Goal: Transaction & Acquisition: Purchase product/service

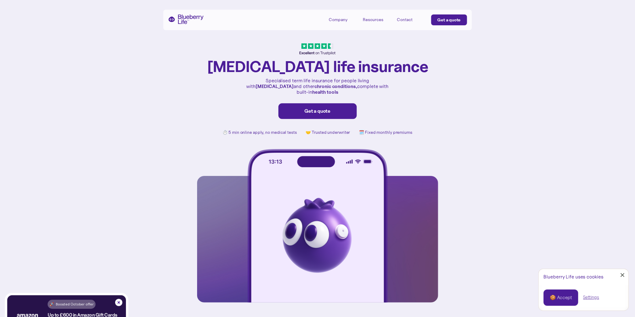
click at [317, 108] on div "Get a quote" at bounding box center [318, 111] width 66 height 6
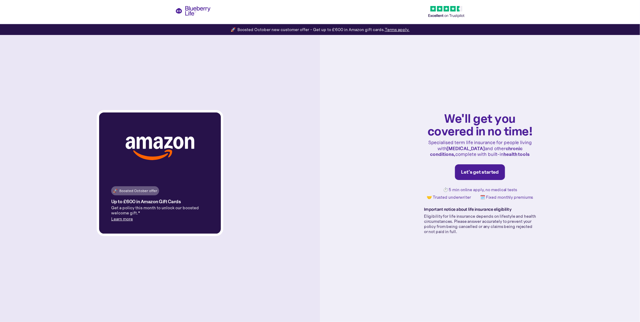
click at [484, 176] on link "Let's get started" at bounding box center [480, 172] width 50 height 16
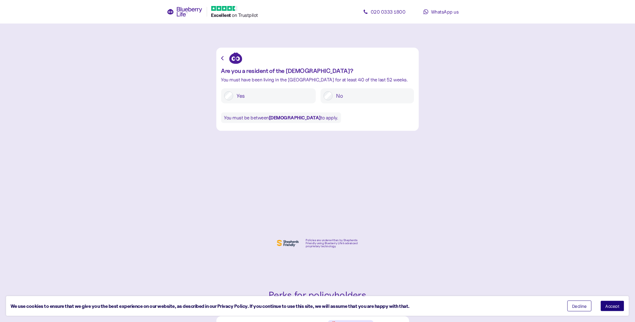
click at [255, 93] on label "Yes" at bounding box center [273, 95] width 80 height 9
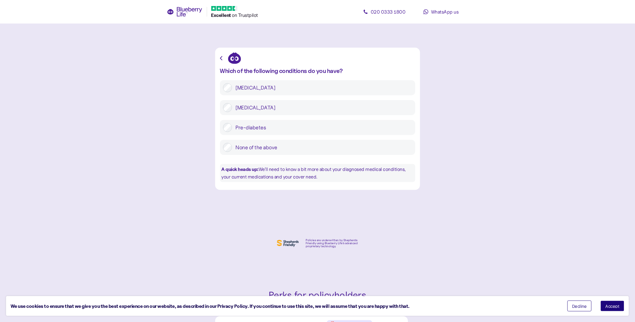
click at [263, 86] on label "Type 1 diabetes" at bounding box center [322, 87] width 180 height 9
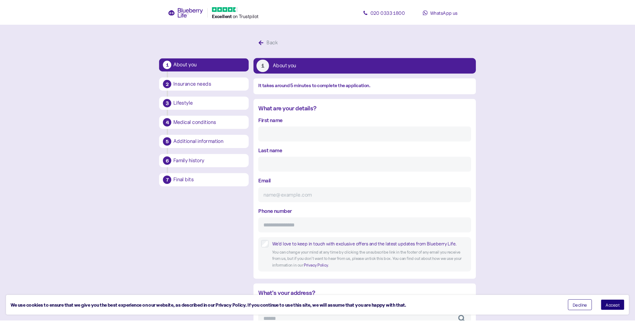
scroll to position [11, 0]
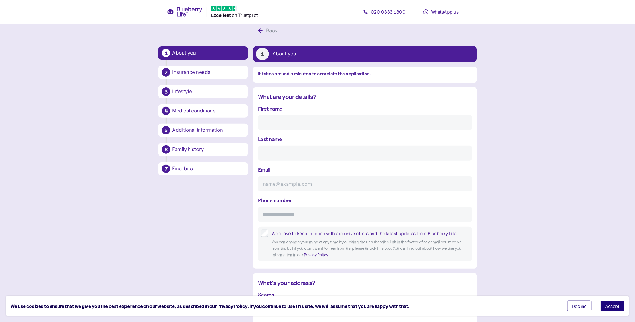
click at [277, 118] on input "First name" at bounding box center [365, 122] width 214 height 15
type input "Jake jonathan"
type input "Prichard"
type input "jake@alser.co.uk"
type input "**********"
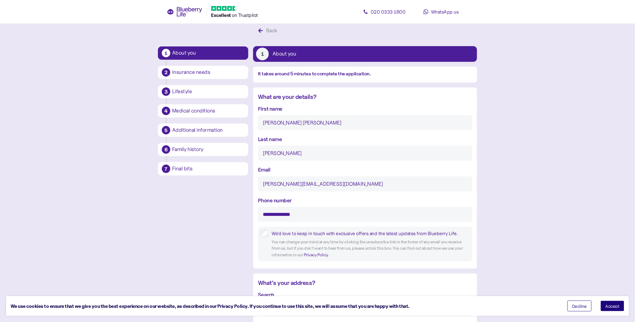
type input "**********"
type input "*********"
type input "**********"
type input "*******"
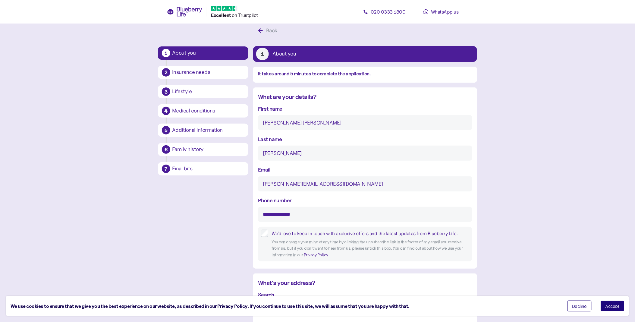
click at [280, 120] on input "Jake jonathan" at bounding box center [365, 122] width 214 height 15
type input "Jake"
drag, startPoint x: 317, startPoint y: 213, endPoint x: 249, endPoint y: 215, distance: 68.4
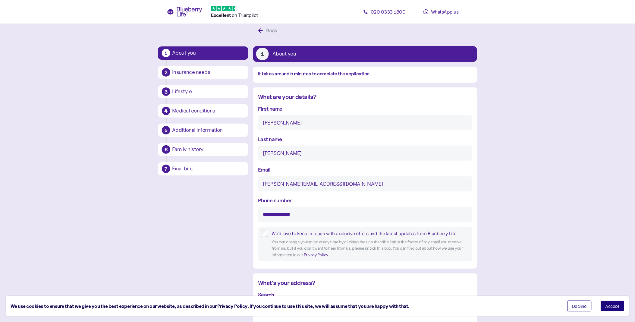
click at [273, 215] on input "**********" at bounding box center [365, 214] width 214 height 15
type input "**********"
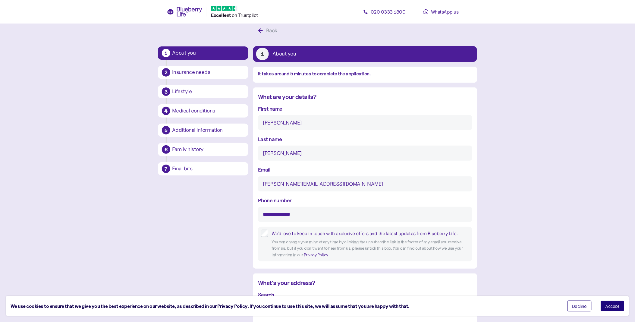
drag, startPoint x: 307, startPoint y: 184, endPoint x: 258, endPoint y: 186, distance: 48.5
click at [259, 186] on input "jake@alser.co.uk" at bounding box center [365, 183] width 214 height 15
type input "j4keprichard@outlook.com"
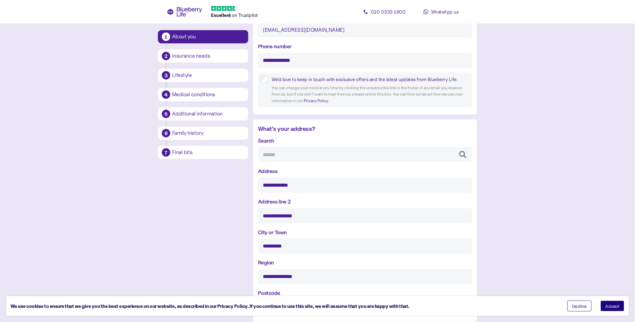
scroll to position [179, 0]
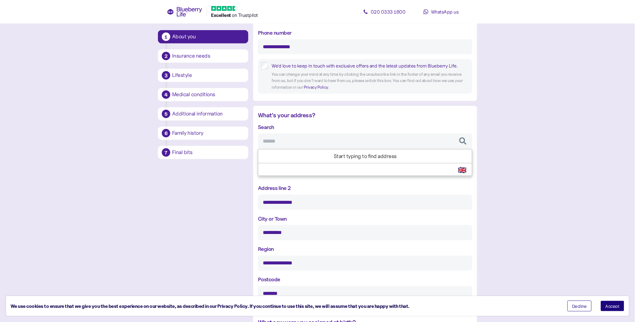
click at [286, 146] on input "Search" at bounding box center [365, 140] width 214 height 15
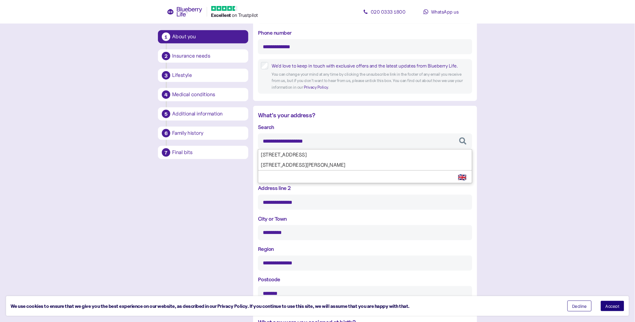
type input "**********"
type input "*********"
type input "**********"
type input "********"
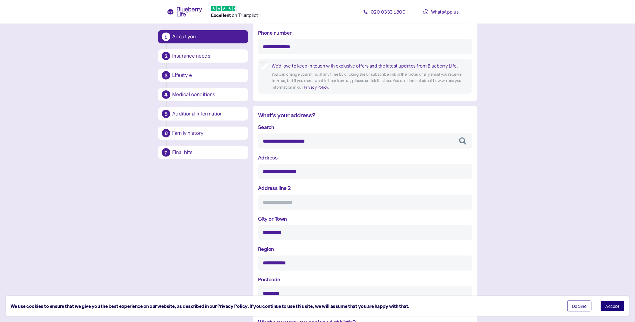
click at [296, 155] on div "**********" at bounding box center [365, 212] width 214 height 178
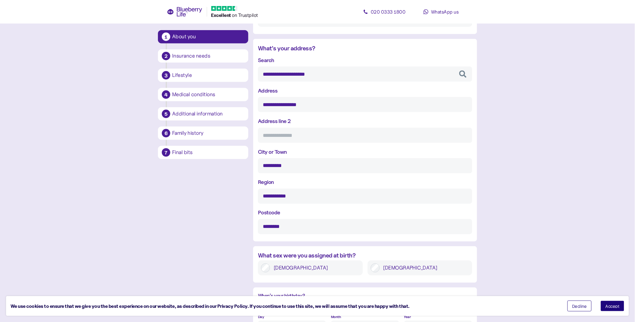
scroll to position [312, 0]
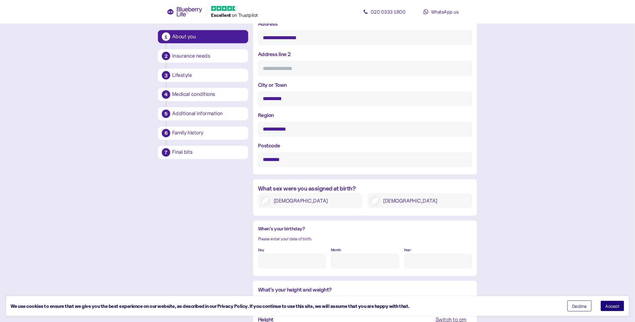
type input "**********"
click at [402, 203] on label "Male" at bounding box center [425, 200] width 90 height 9
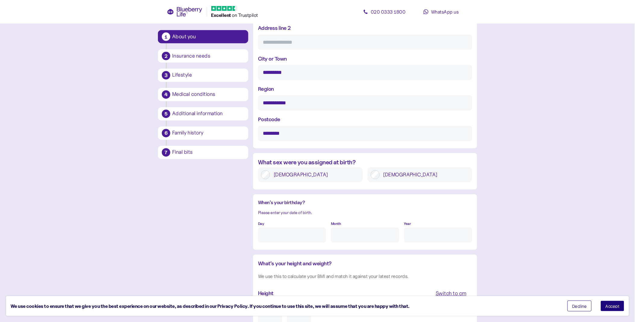
scroll to position [380, 0]
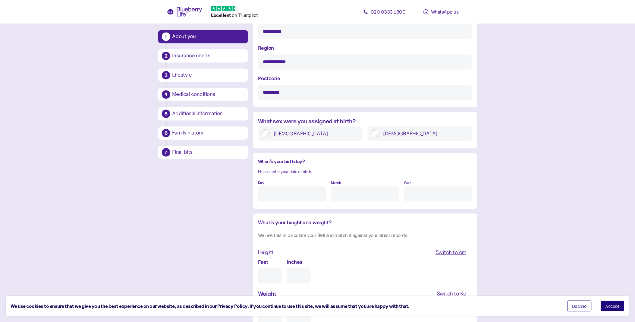
click at [319, 191] on input "Day" at bounding box center [292, 193] width 68 height 15
type input "2"
type input "10"
type input "****"
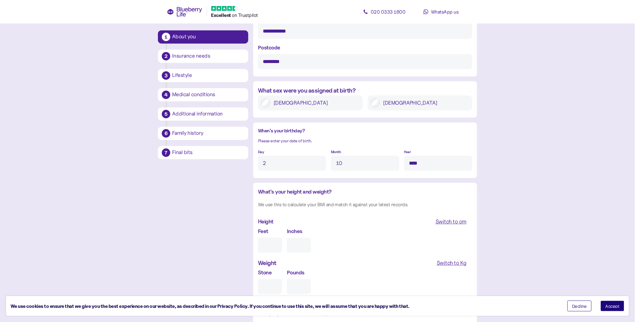
scroll to position [480, 0]
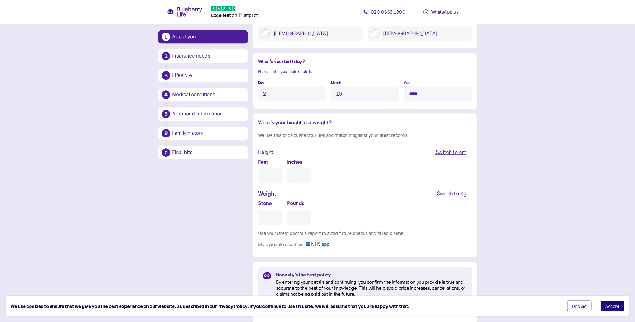
click at [270, 175] on input "Feet" at bounding box center [270, 175] width 24 height 15
type input "5"
type input "0"
type input "5"
type input "11"
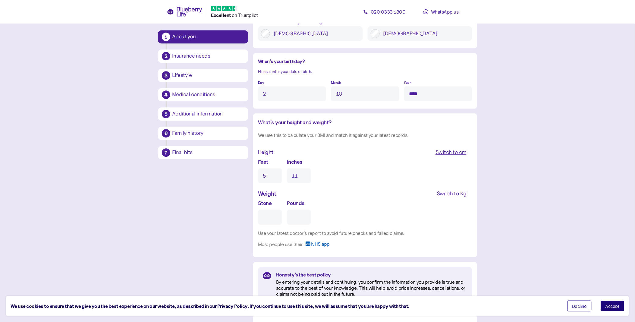
type input "1"
type input "0"
type input "13"
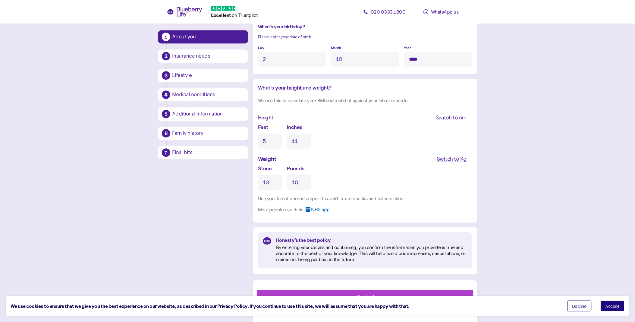
scroll to position [515, 0]
type input "10"
drag, startPoint x: 273, startPoint y: 177, endPoint x: 252, endPoint y: 179, distance: 20.9
click at [461, 160] on div "Switch to Kg" at bounding box center [451, 158] width 30 height 8
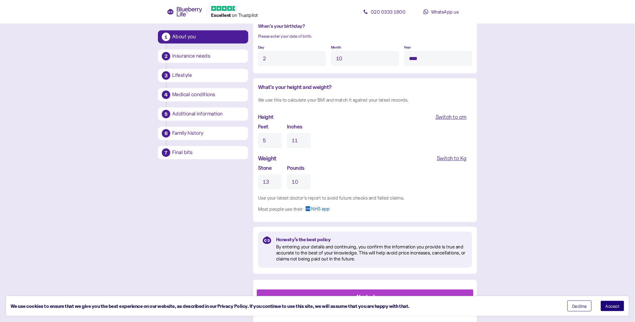
type input "87"
click at [444, 159] on div "Switch to pounds" at bounding box center [445, 158] width 41 height 8
type input "**"
click at [617, 308] on span "Accept" at bounding box center [612, 306] width 14 height 4
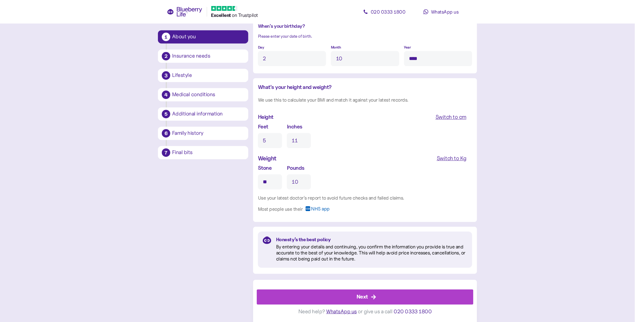
click at [366, 294] on div "Next" at bounding box center [361, 296] width 11 height 8
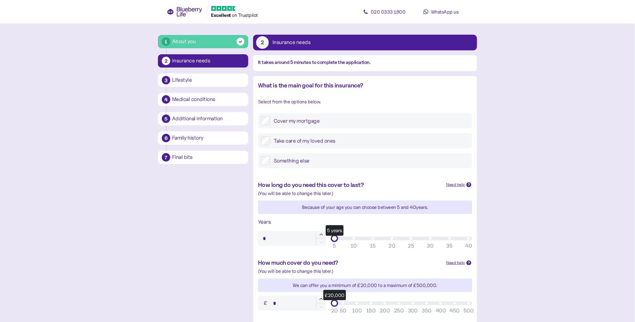
scroll to position [33, 0]
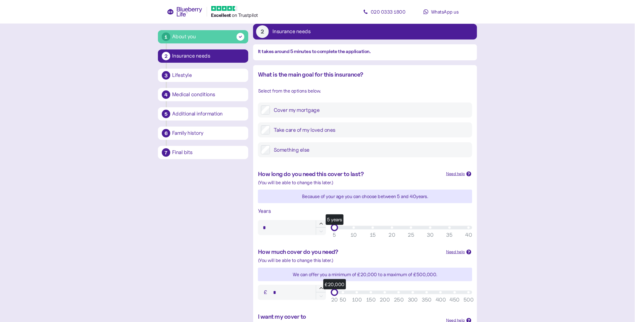
click at [311, 111] on label "Cover my mortgage" at bounding box center [369, 109] width 199 height 9
click at [305, 131] on label "Take care of my loved ones" at bounding box center [369, 129] width 199 height 9
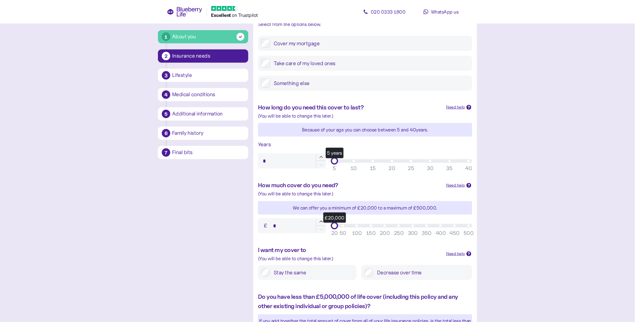
scroll to position [100, 0]
type input "**"
drag, startPoint x: 335, startPoint y: 162, endPoint x: 410, endPoint y: 164, distance: 75.0
click at [410, 164] on div "25 years" at bounding box center [411, 161] width 8 height 8
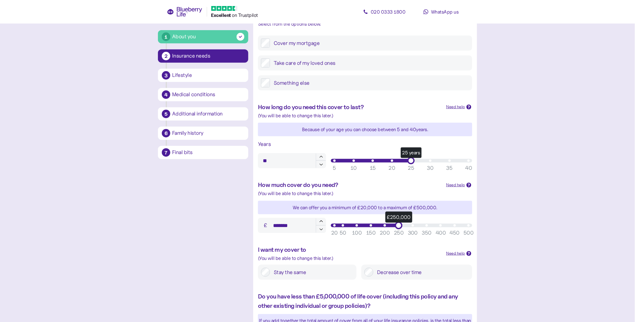
drag, startPoint x: 338, startPoint y: 224, endPoint x: 399, endPoint y: 224, distance: 60.8
click at [399, 224] on div "£250,000" at bounding box center [399, 225] width 8 height 8
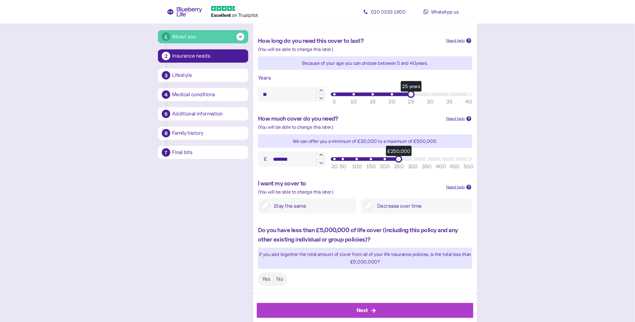
scroll to position [167, 0]
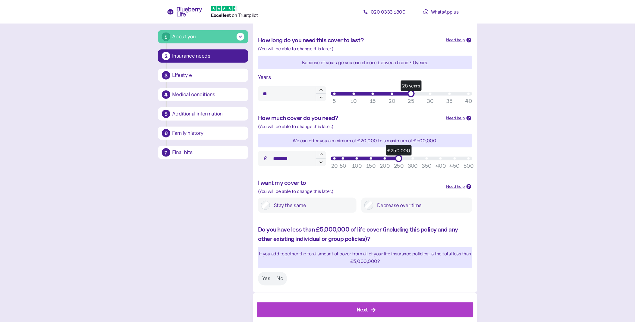
click at [465, 185] on div "Need help" at bounding box center [455, 186] width 19 height 7
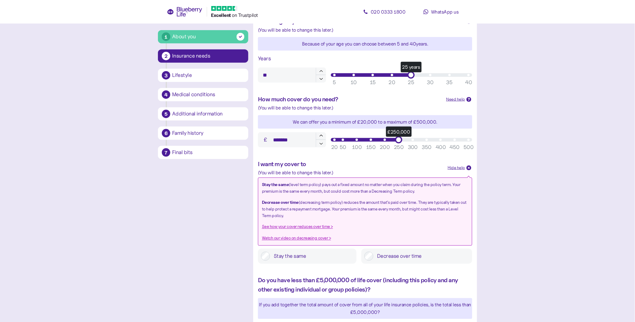
scroll to position [201, 0]
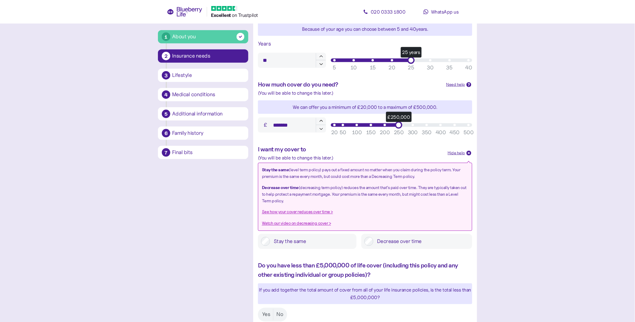
click at [463, 153] on div "Hide help" at bounding box center [456, 153] width 17 height 7
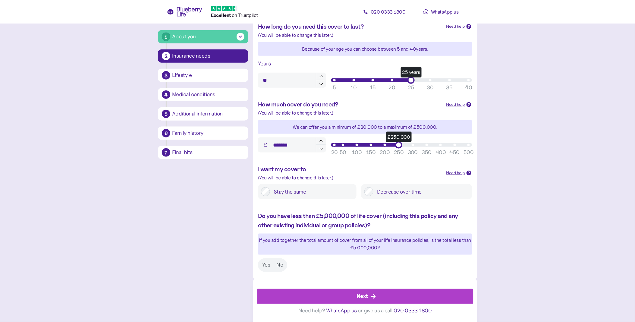
scroll to position [180, 0]
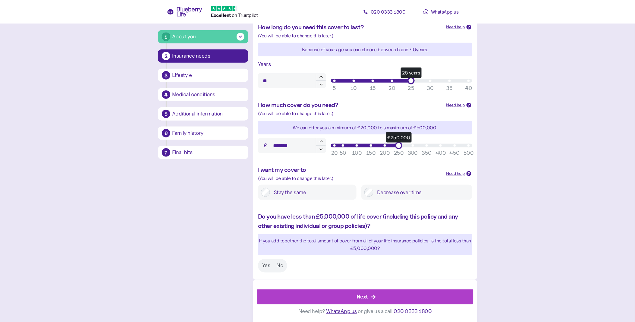
click at [375, 192] on label "Decrease over time" at bounding box center [421, 192] width 96 height 9
click at [320, 191] on label "Stay the same" at bounding box center [311, 192] width 83 height 9
click at [270, 264] on label "Yes" at bounding box center [266, 265] width 14 height 11
click at [376, 187] on div "Decrease over time" at bounding box center [416, 192] width 111 height 15
drag, startPoint x: 300, startPoint y: 146, endPoint x: 265, endPoint y: 145, distance: 34.3
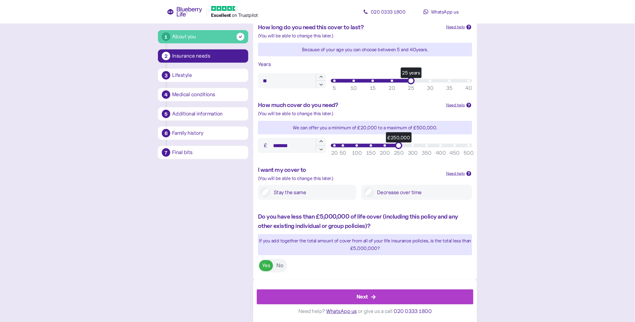
click at [265, 145] on input "*******" at bounding box center [292, 145] width 68 height 15
type input "*******"
click at [363, 162] on div "I want my cover to (You will be able to change this later.) Need help Stay the …" at bounding box center [365, 182] width 224 height 47
click at [381, 292] on div "Next" at bounding box center [366, 296] width 203 height 14
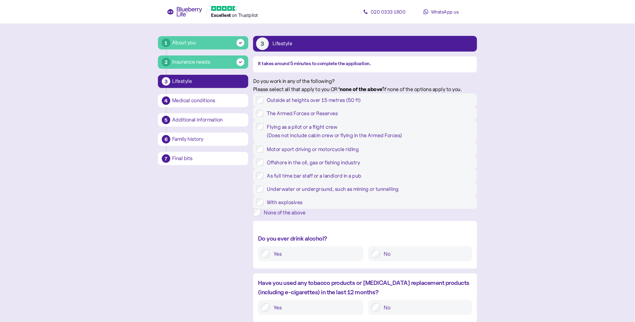
scroll to position [33, 0]
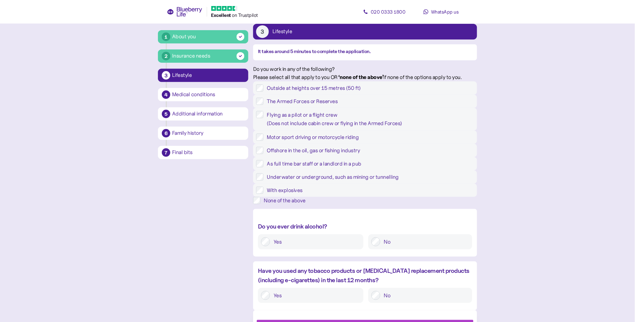
click at [301, 204] on div "None of the above" at bounding box center [370, 200] width 213 height 7
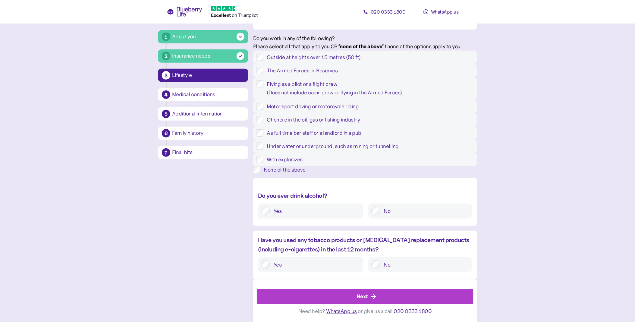
scroll to position [135, 0]
click at [381, 211] on label "No" at bounding box center [424, 210] width 89 height 9
click at [392, 264] on label "No" at bounding box center [424, 264] width 89 height 9
click at [368, 299] on div "Next" at bounding box center [361, 296] width 11 height 8
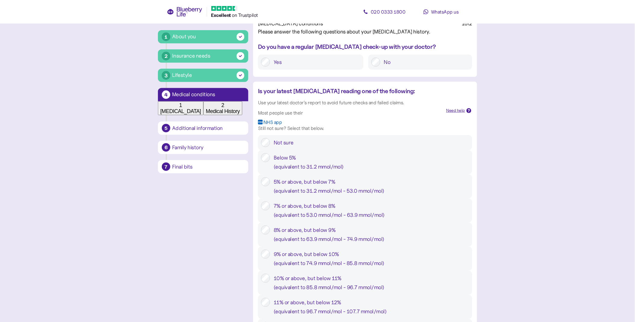
scroll to position [67, 0]
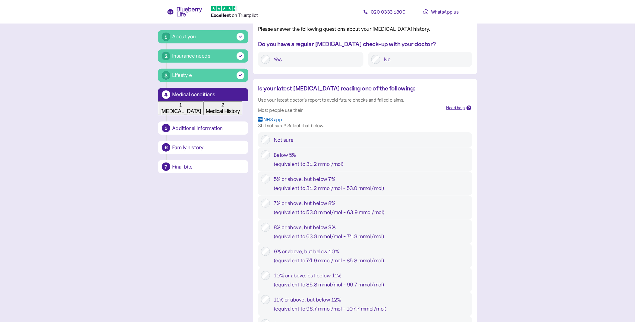
click at [298, 64] on label "Yes" at bounding box center [315, 59] width 90 height 9
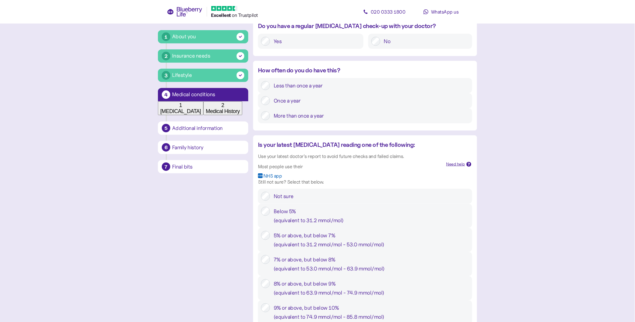
scroll to position [100, 0]
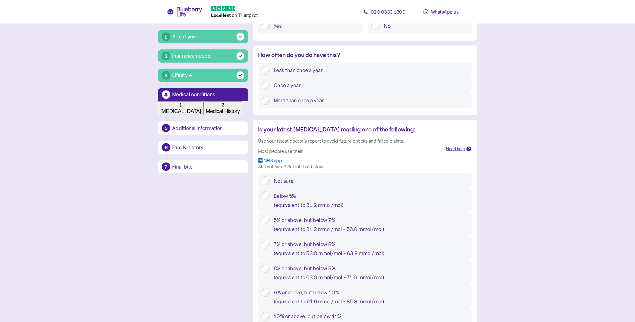
click at [330, 90] on label "Once a year" at bounding box center [369, 85] width 199 height 9
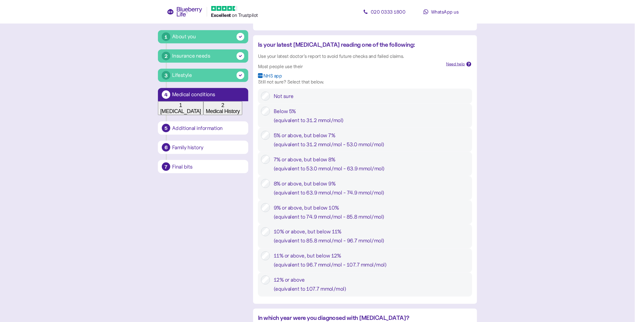
scroll to position [201, 0]
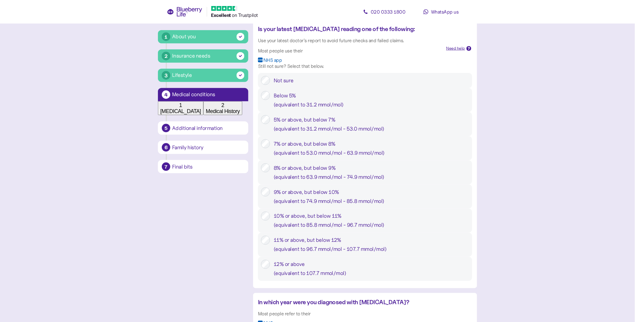
click at [342, 157] on div "7% or above, but below 8% ( equivalent to 53.0 mmol/mol - 63.9 mmol/mol )" at bounding box center [370, 148] width 195 height 18
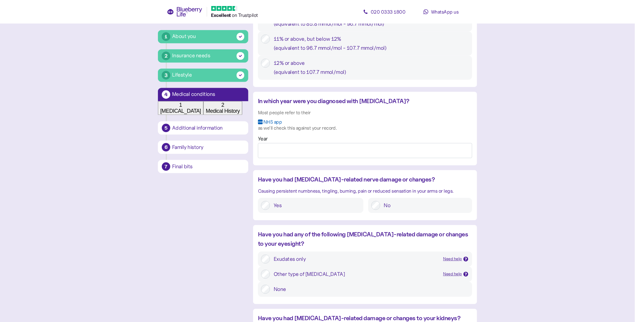
scroll to position [435, 0]
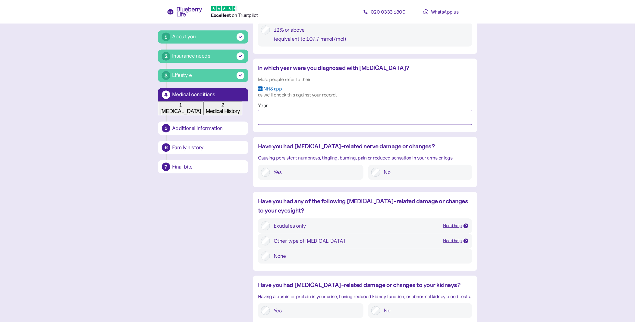
click at [303, 125] on input "Year" at bounding box center [365, 117] width 214 height 15
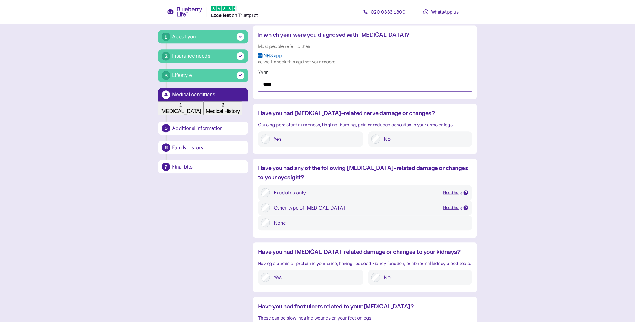
scroll to position [468, 0]
type input "****"
click at [390, 143] on label "No" at bounding box center [424, 138] width 89 height 9
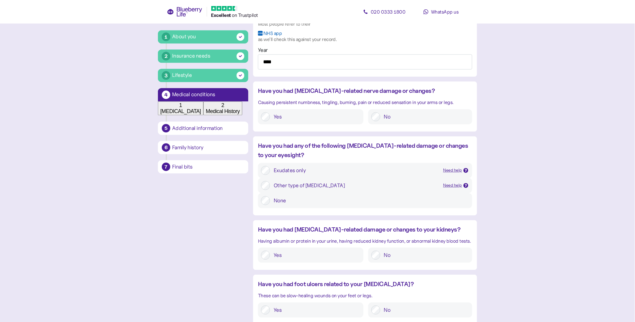
scroll to position [502, 0]
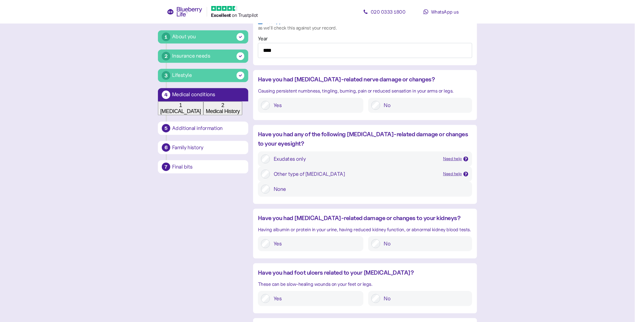
click at [466, 175] on icon at bounding box center [466, 173] width 2 height 3
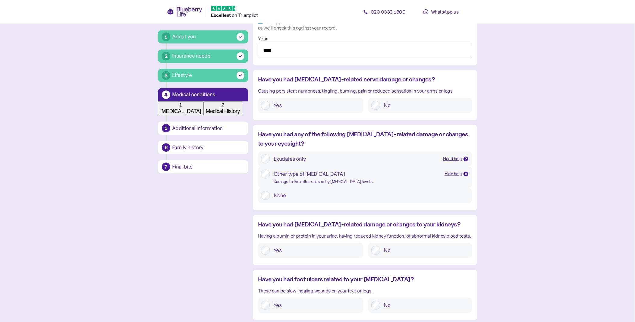
click at [466, 175] on icon at bounding box center [466, 174] width 2 height 2
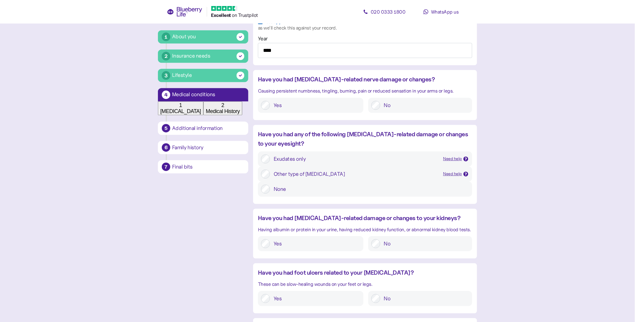
click at [269, 178] on div at bounding box center [265, 173] width 9 height 9
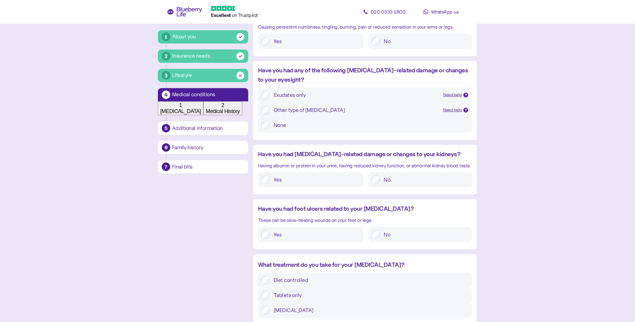
scroll to position [569, 0]
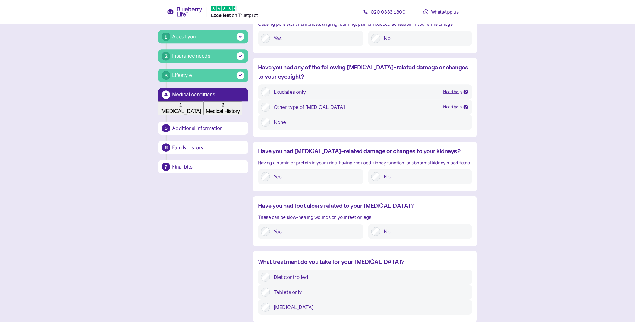
click at [382, 181] on label "No" at bounding box center [424, 176] width 89 height 9
click at [392, 236] on label "No" at bounding box center [424, 231] width 89 height 9
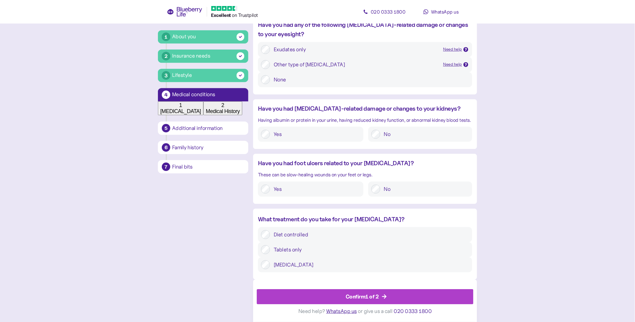
scroll to position [613, 0]
click at [443, 266] on label "Insulin" at bounding box center [369, 264] width 199 height 9
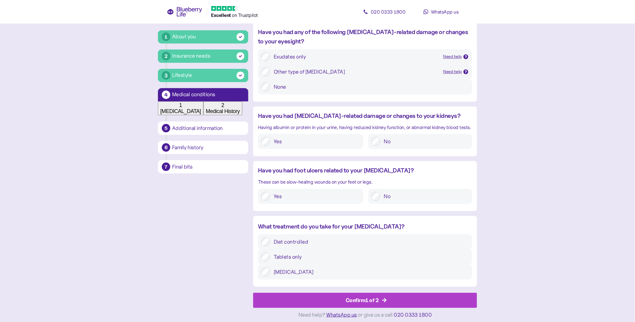
click at [388, 297] on div "Confirm 1 of 2" at bounding box center [366, 300] width 210 height 14
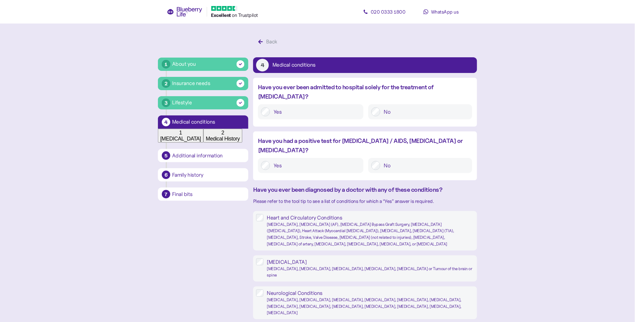
click at [398, 107] on label "No" at bounding box center [424, 111] width 89 height 9
click at [395, 161] on label "No" at bounding box center [424, 165] width 89 height 9
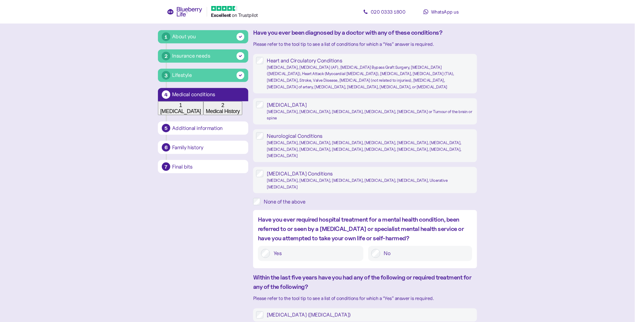
scroll to position [167, 0]
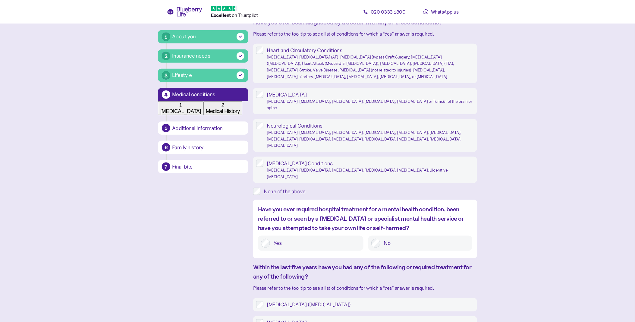
click at [290, 195] on div "None of the above" at bounding box center [370, 191] width 213 height 7
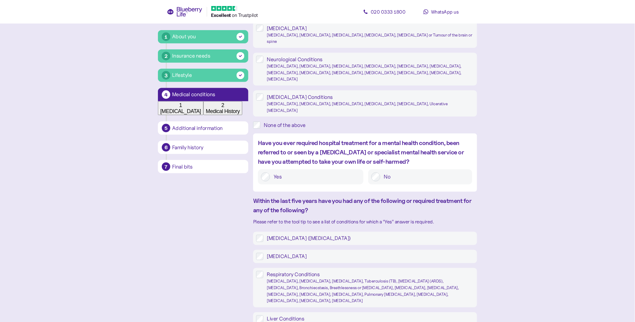
scroll to position [234, 0]
click at [386, 181] on label "No" at bounding box center [424, 176] width 89 height 9
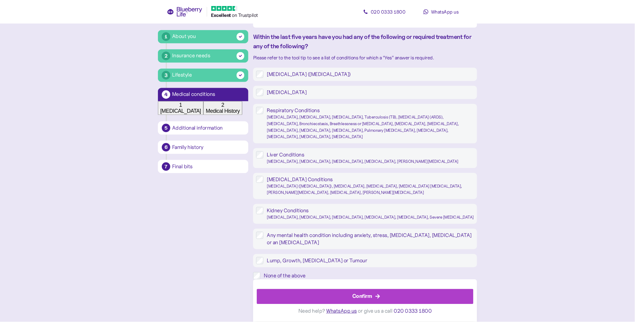
scroll to position [495, 0]
click at [311, 272] on div "None of the above" at bounding box center [370, 275] width 213 height 7
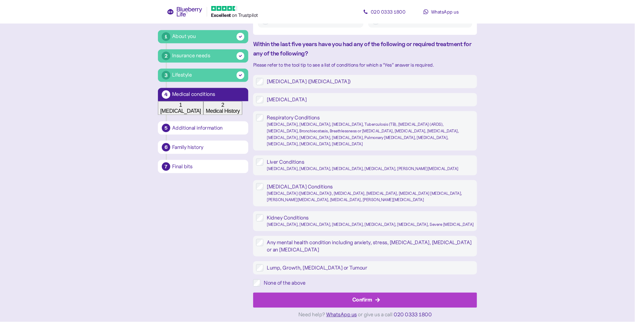
click at [342, 294] on div "Confirm" at bounding box center [366, 300] width 210 height 14
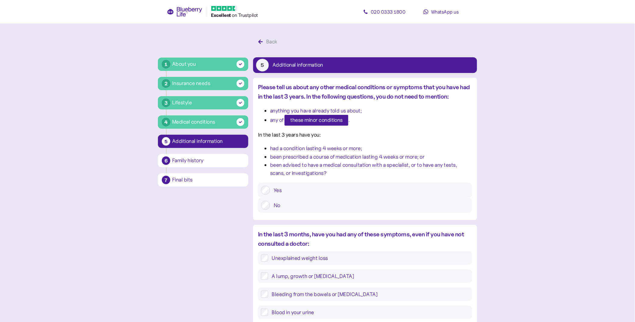
click at [322, 124] on span "these minor conditions" at bounding box center [316, 120] width 52 height 10
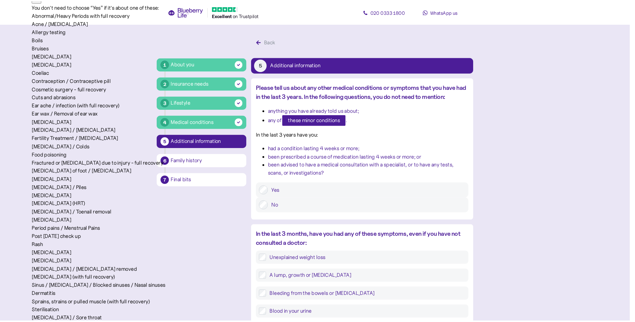
scroll to position [185, 0]
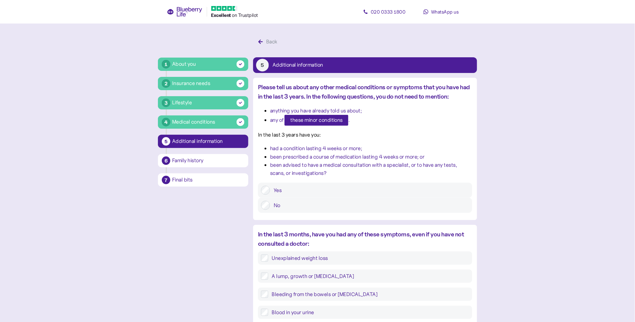
click at [311, 125] on span "these minor conditions" at bounding box center [316, 120] width 52 height 10
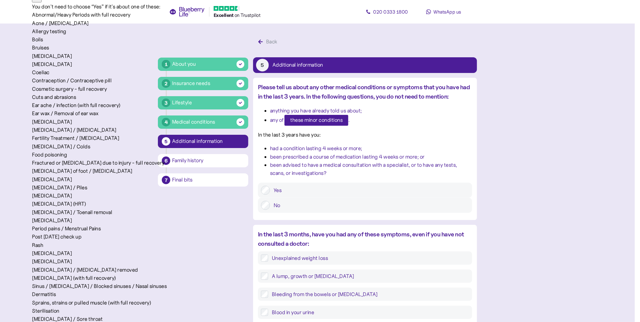
click at [270, 191] on div "Abnormal/Heavy Periods with full recovery Acne / Acne rosacea Allergy testing B…" at bounding box center [320, 191] width 576 height 361
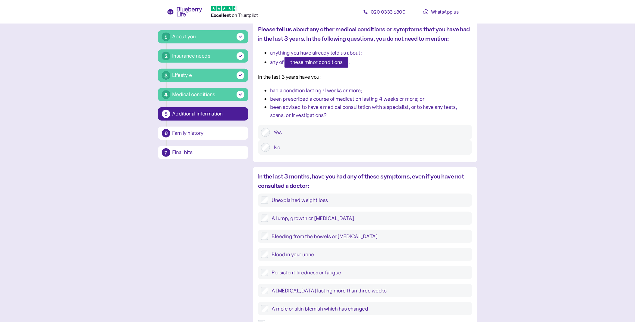
scroll to position [67, 0]
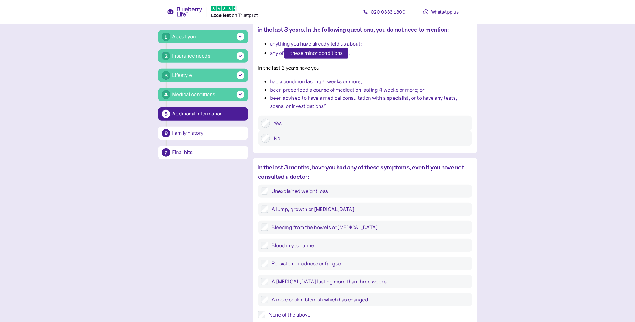
click at [317, 128] on label "Yes" at bounding box center [369, 123] width 199 height 9
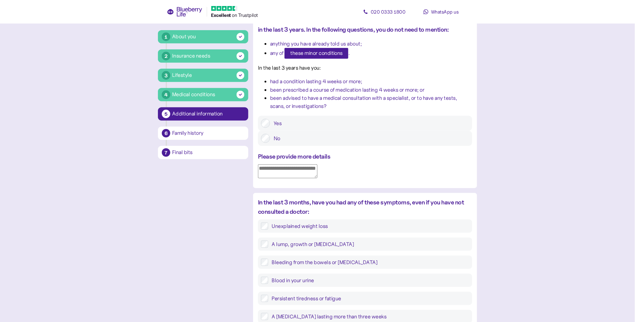
click at [302, 166] on textarea at bounding box center [287, 171] width 59 height 14
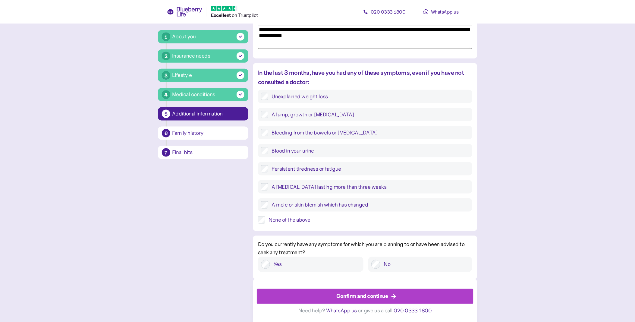
scroll to position [215, 0]
type textarea "**********"
click at [309, 216] on div "None of the above" at bounding box center [370, 219] width 203 height 7
click at [389, 264] on label "No" at bounding box center [424, 264] width 89 height 9
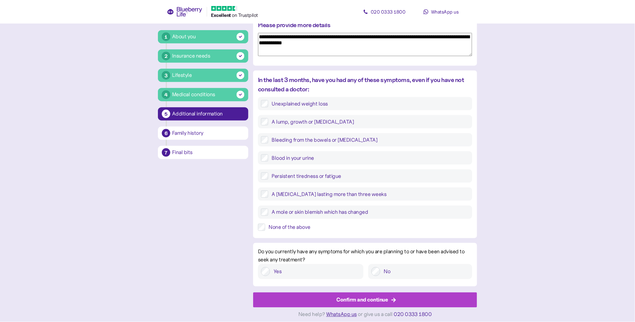
click at [380, 292] on span "Confirm and continue" at bounding box center [362, 299] width 52 height 14
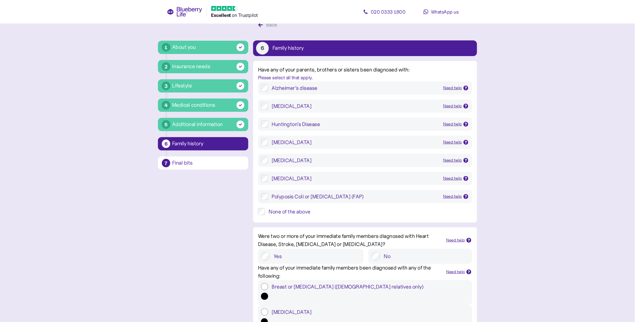
scroll to position [33, 0]
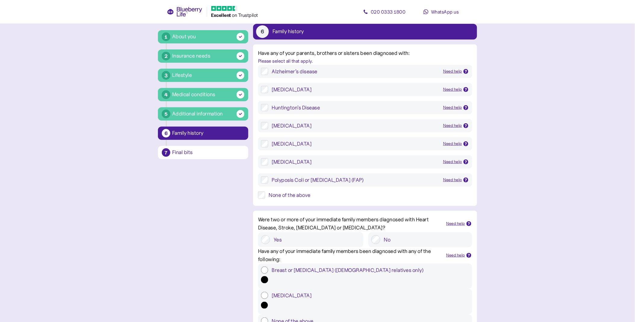
click at [295, 198] on div "None of the above" at bounding box center [370, 194] width 203 height 7
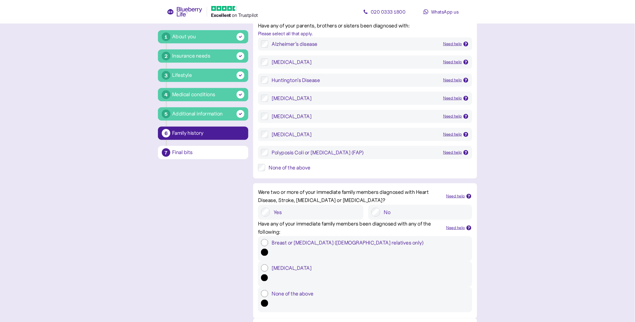
scroll to position [92, 0]
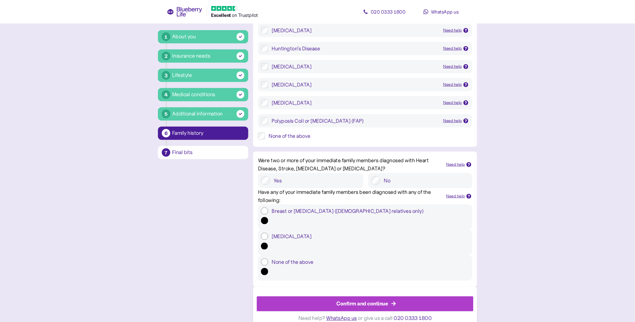
click at [383, 185] on label "No" at bounding box center [424, 180] width 89 height 9
click at [309, 265] on label "None of the above" at bounding box center [368, 261] width 201 height 7
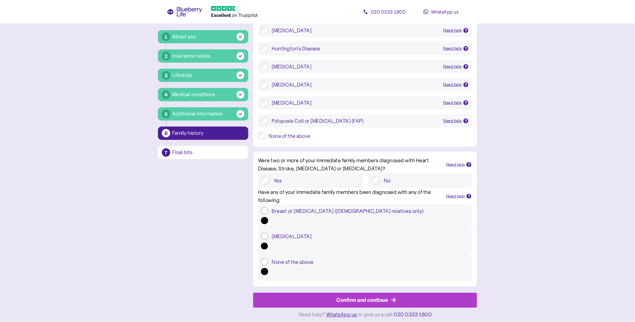
click at [326, 294] on div "Confirm and continue" at bounding box center [366, 300] width 210 height 14
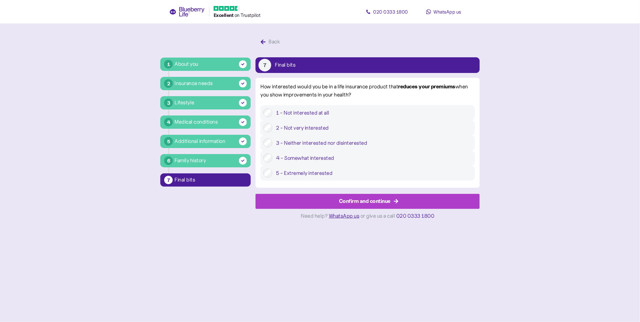
click at [319, 177] on label "5 - Extremely interested" at bounding box center [371, 172] width 199 height 9
click at [344, 205] on div "Confirm and continue" at bounding box center [365, 201] width 52 height 8
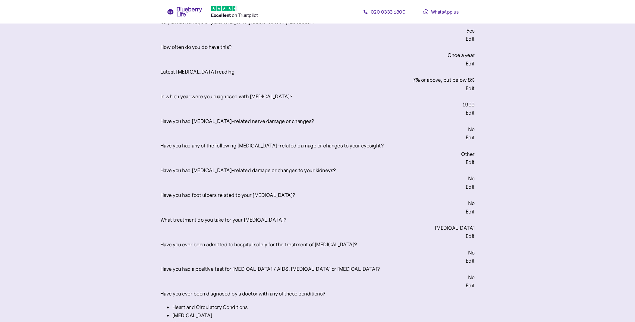
scroll to position [904, 0]
